Goal: Task Accomplishment & Management: Use online tool/utility

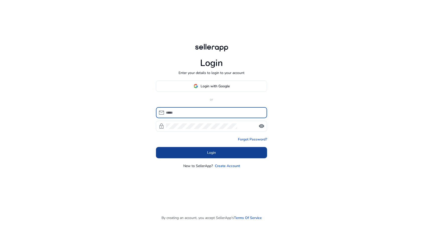
type input "**********"
click at [213, 152] on span "Login" at bounding box center [211, 152] width 9 height 5
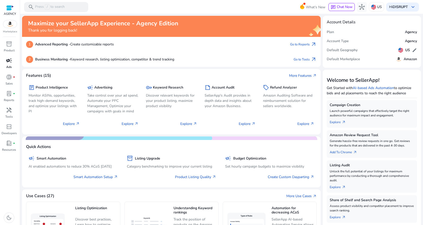
click at [13, 65] on link "campaign Ads" at bounding box center [9, 64] width 18 height 17
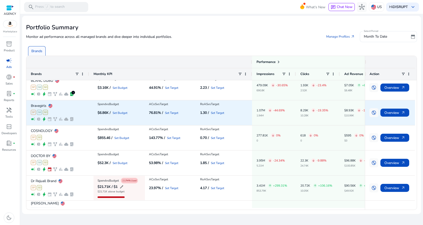
scroll to position [80, 0]
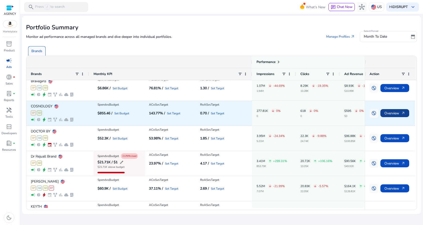
click at [399, 114] on span "Overview arrow_outward" at bounding box center [394, 113] width 21 height 10
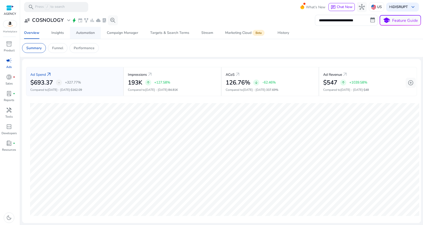
click at [82, 37] on span "Automation" at bounding box center [85, 33] width 19 height 12
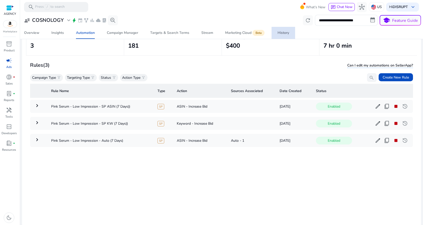
click at [289, 36] on link "History" at bounding box center [283, 33] width 24 height 12
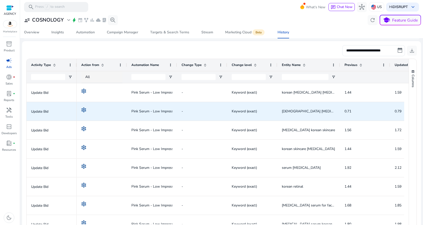
scroll to position [0, 8]
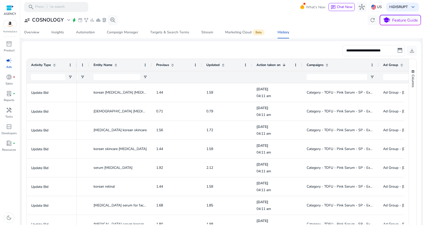
drag, startPoint x: 351, startPoint y: 62, endPoint x: 377, endPoint y: 72, distance: 28.1
click at [377, 72] on div "Change Type Change level Entity Name Previous" at bounding box center [160, 71] width 545 height 24
